Goal: Task Accomplishment & Management: Manage account settings

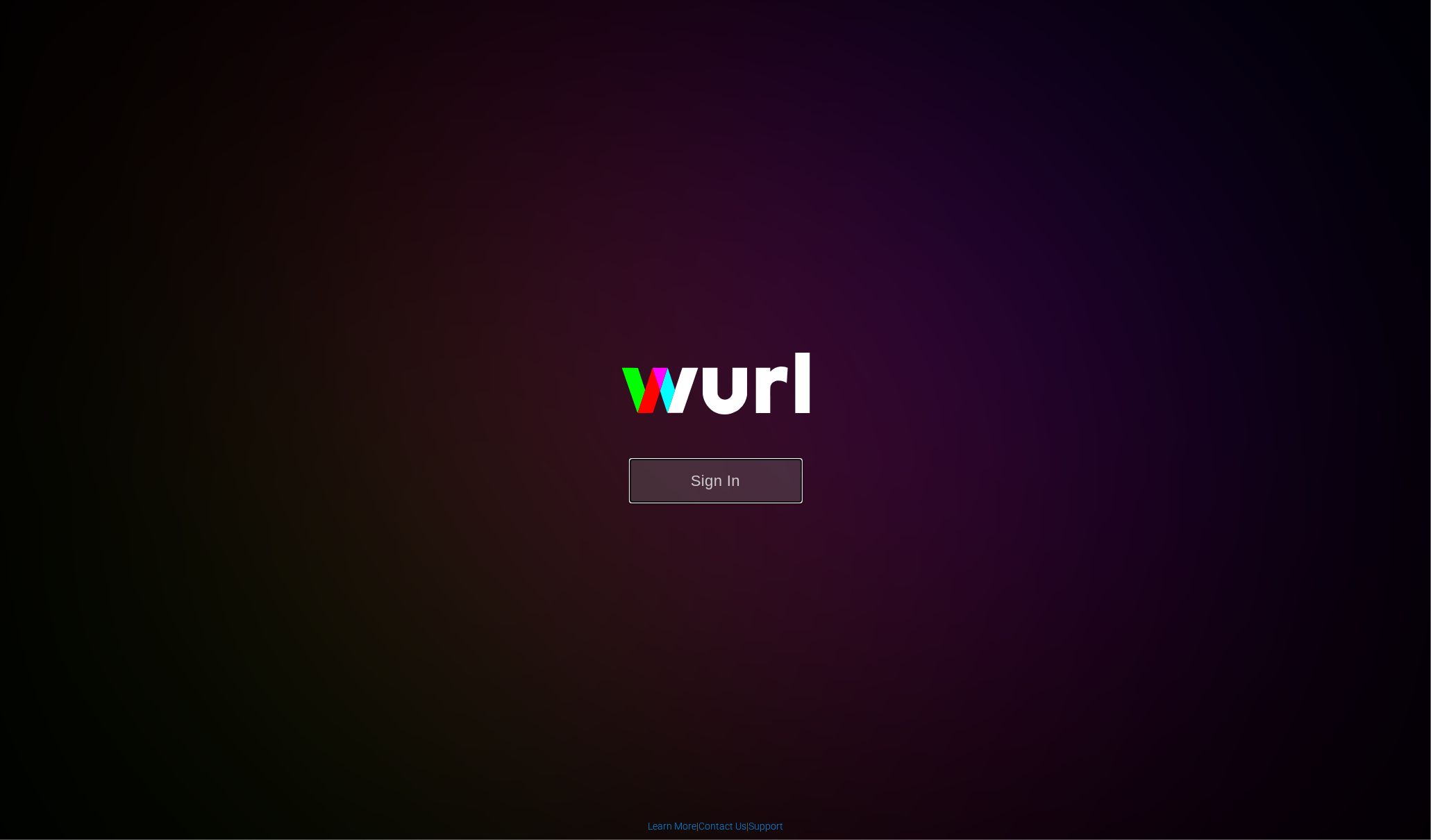
click at [732, 461] on button "Sign In" at bounding box center [716, 481] width 174 height 45
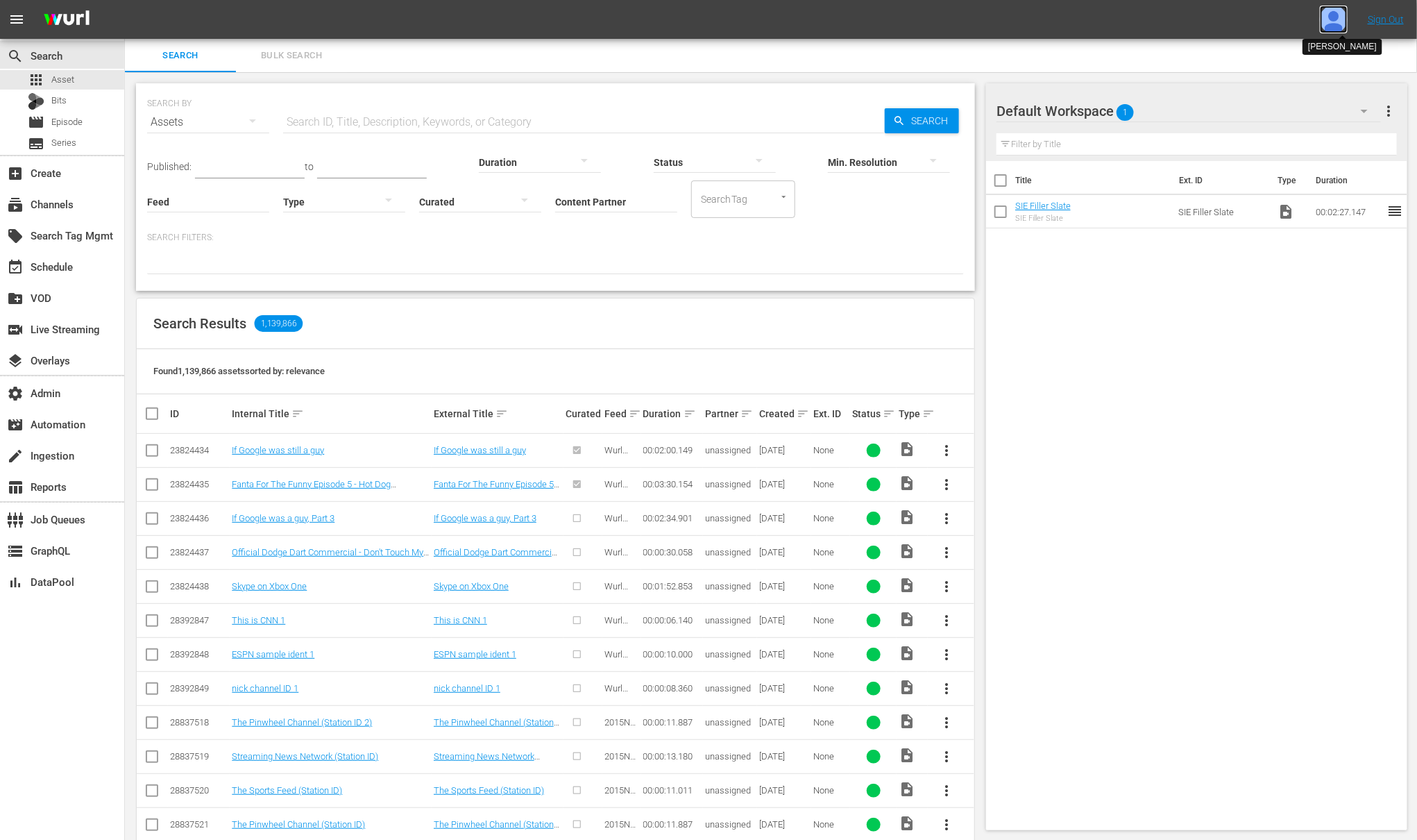
click at [1331, 23] on img at bounding box center [1333, 19] width 27 height 27
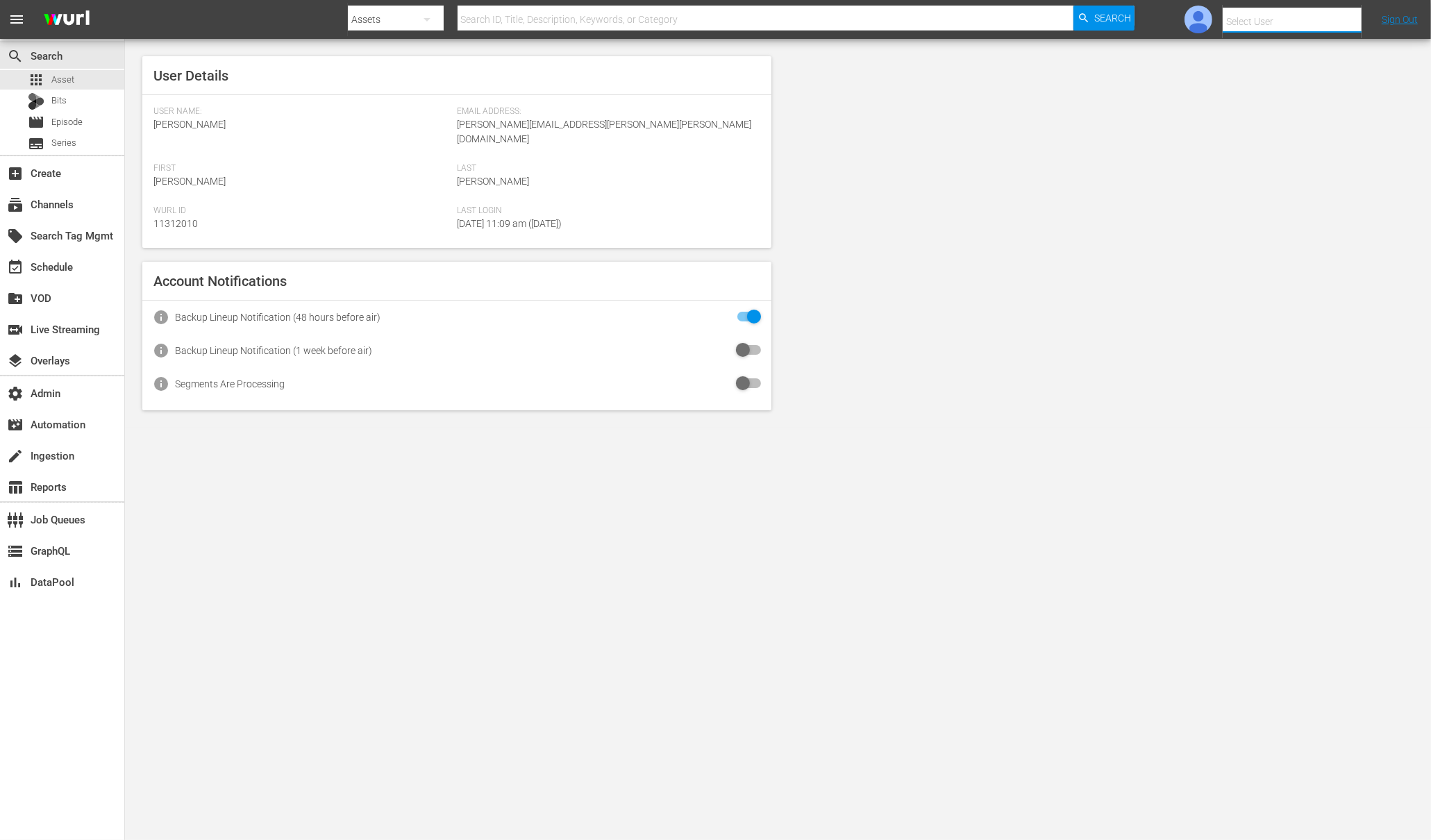
click at [1313, 14] on input "text" at bounding box center [1311, 21] width 178 height 33
click at [1303, 44] on div "Mark Hardwick <mark@quafe.uk>" at bounding box center [1268, 59] width 217 height 33
type input "Mark Hardwick (11313149)"
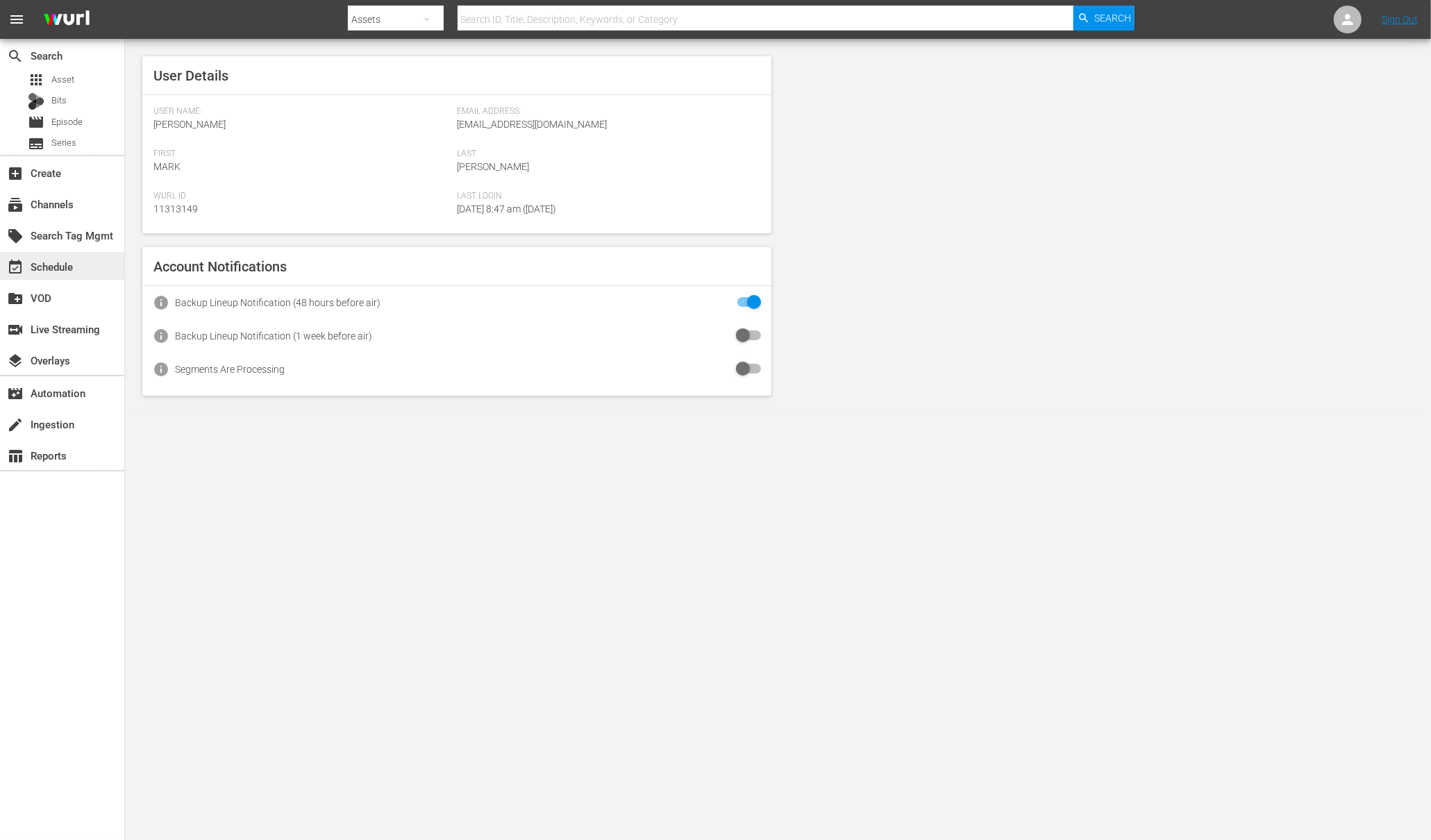
click at [51, 263] on div "event_available Schedule" at bounding box center [39, 265] width 77 height 13
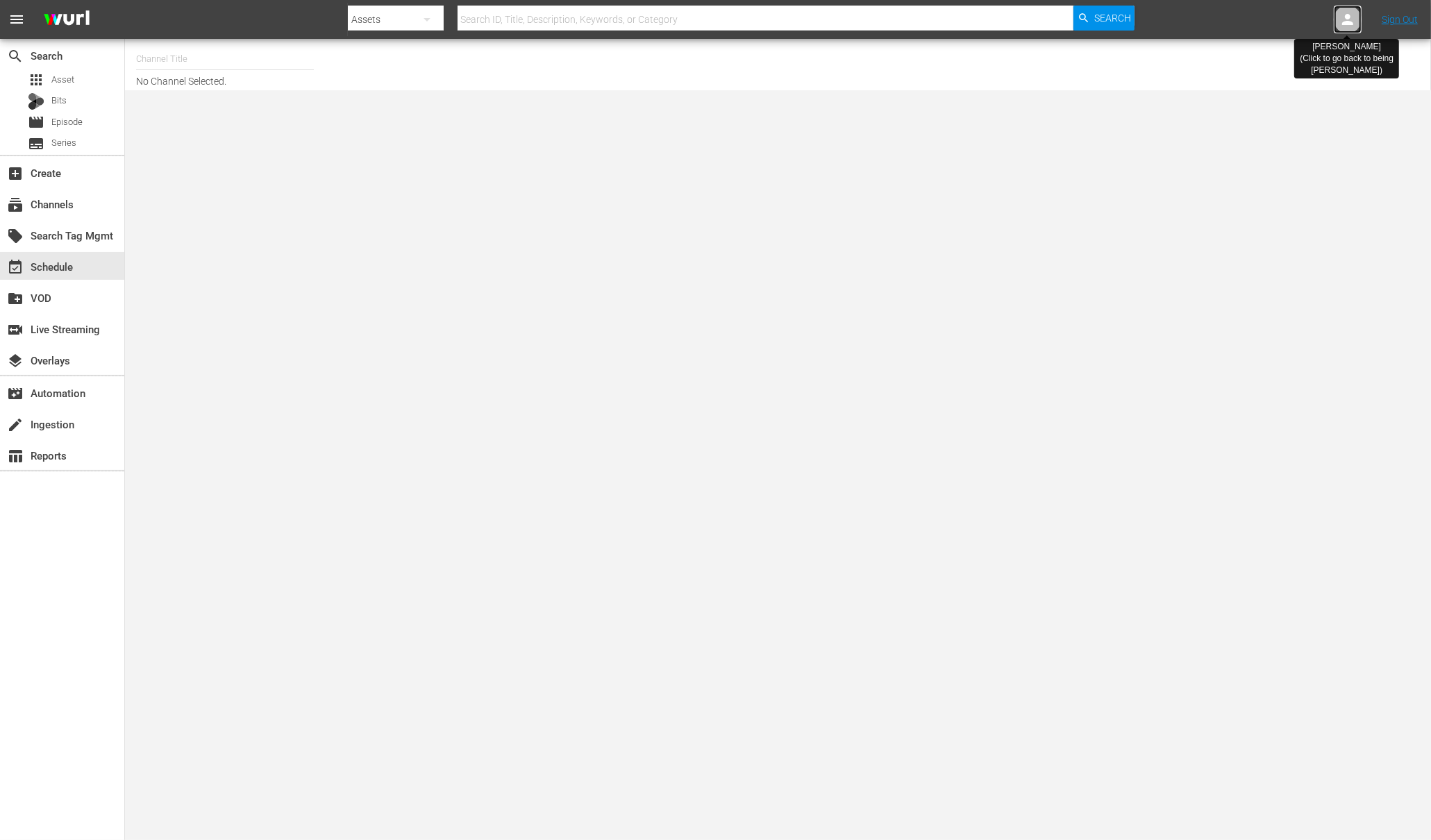
click at [1348, 15] on icon at bounding box center [1348, 20] width 11 height 11
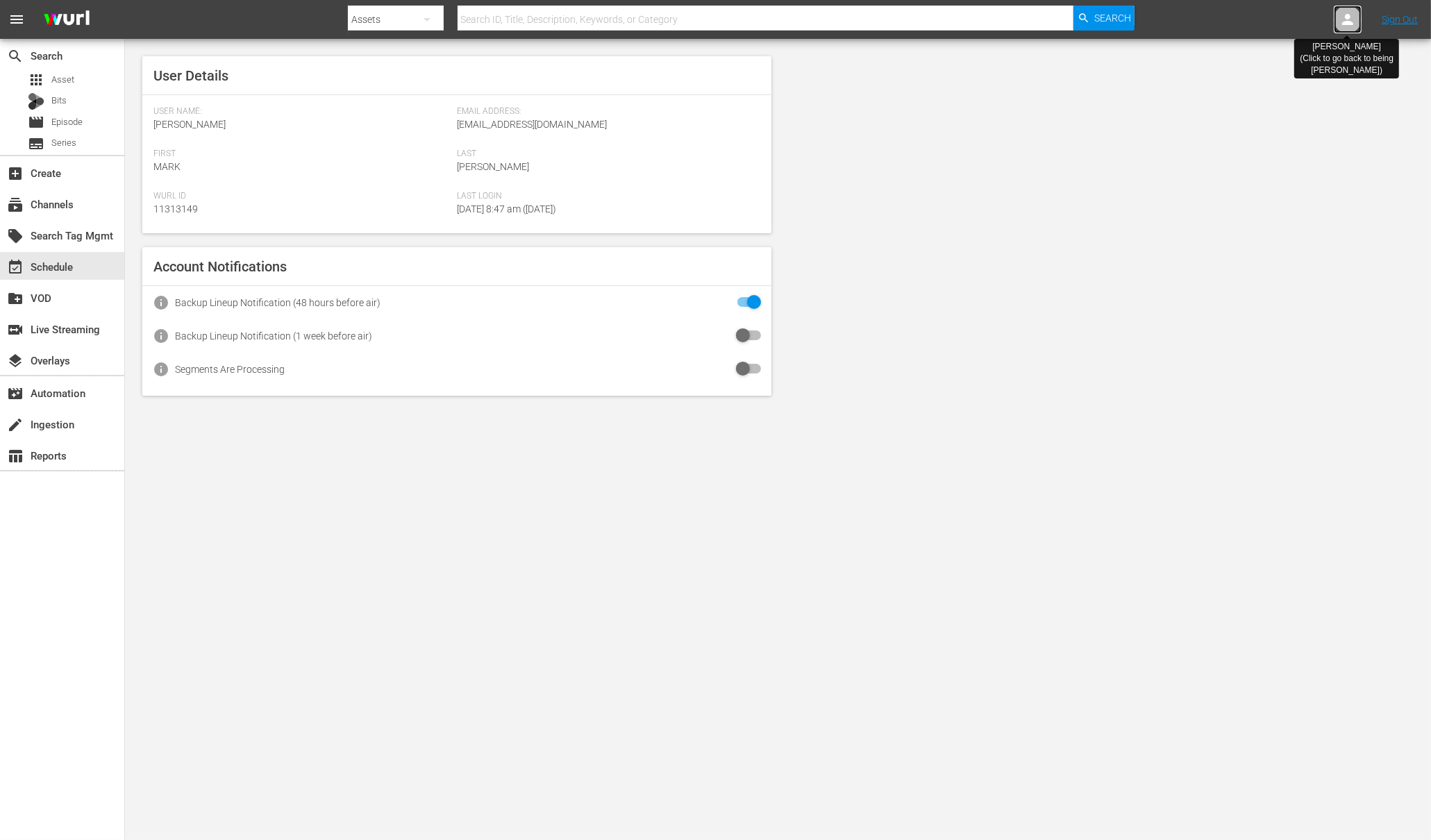
click at [1346, 20] on icon at bounding box center [1348, 20] width 17 height 17
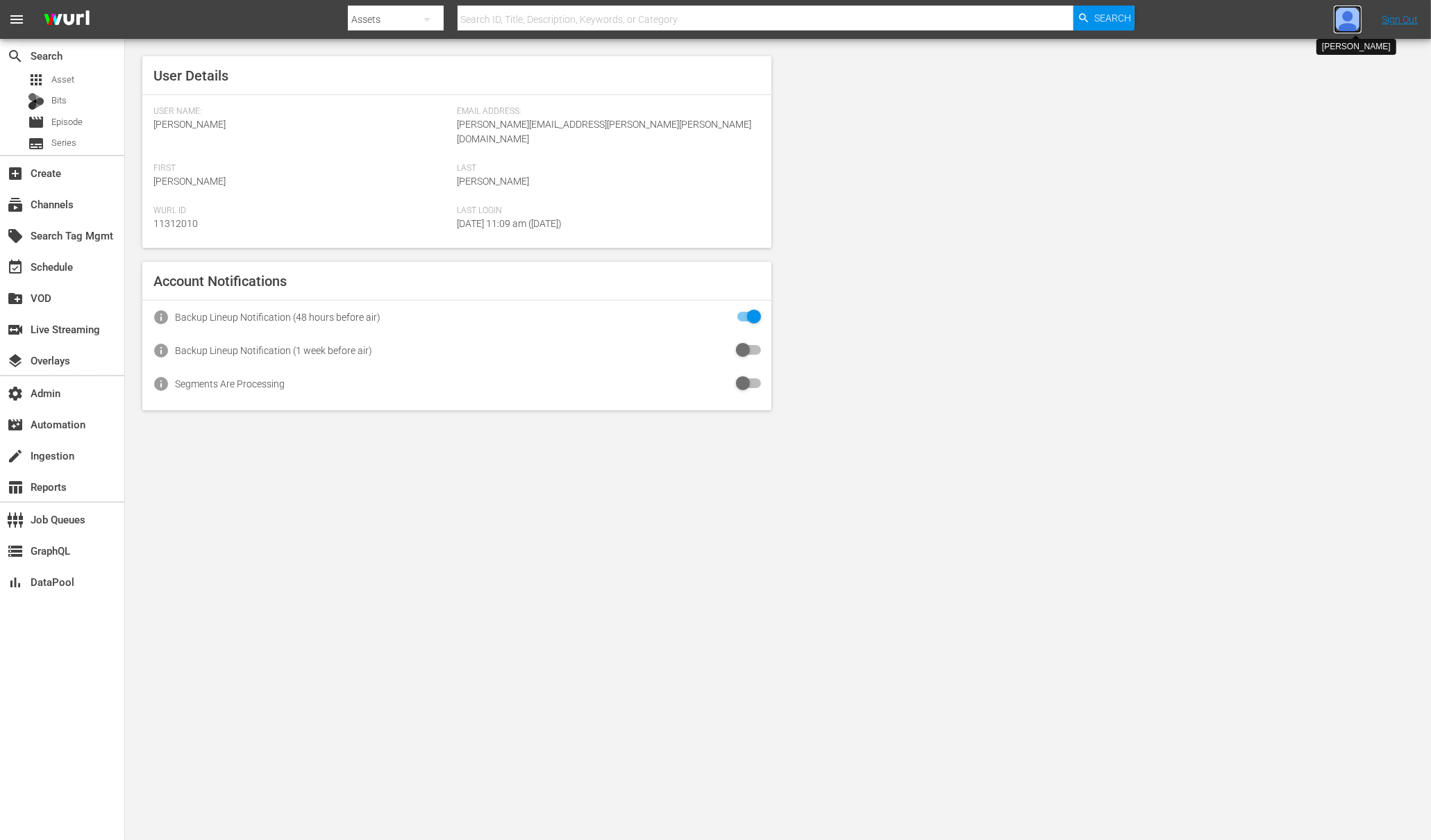
click at [1347, 19] on img at bounding box center [1347, 19] width 27 height 27
